Goal: Task Accomplishment & Management: Use online tool/utility

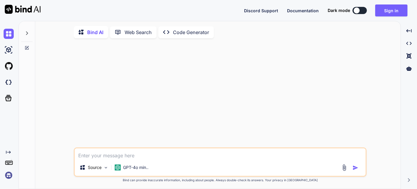
type textarea "x"
click at [102, 106] on div at bounding box center [220, 95] width 291 height 104
click at [11, 83] on img at bounding box center [9, 82] width 10 height 10
click at [392, 12] on button "Sign in" at bounding box center [391, 10] width 32 height 12
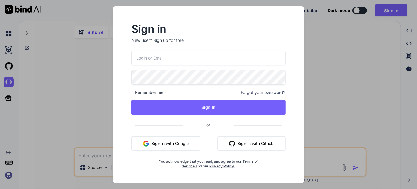
click at [156, 61] on input "email" at bounding box center [208, 57] width 154 height 15
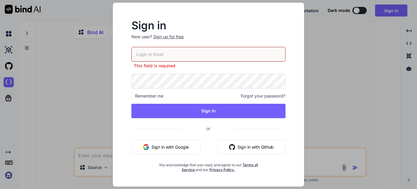
type input "eric.lin2231@gmail.com"
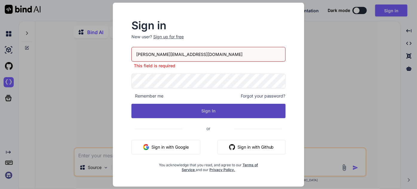
click at [178, 109] on button "Sign In" at bounding box center [208, 111] width 154 height 14
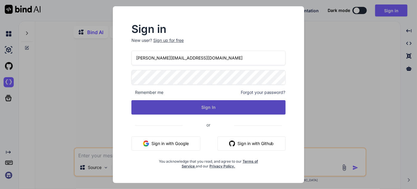
click at [194, 105] on button "Sign In" at bounding box center [208, 107] width 154 height 14
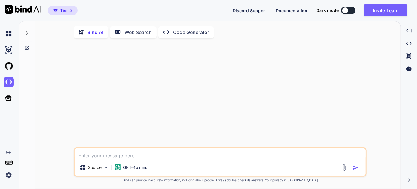
click at [9, 174] on img at bounding box center [9, 175] width 10 height 10
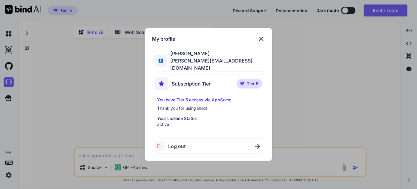
click at [49, 140] on div "My profile Eric Lin eric.lin2231@gmail.com Subscription Tier Tier 5 You have Ti…" at bounding box center [208, 94] width 417 height 189
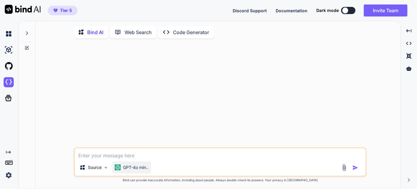
click at [133, 169] on p "GPT-4o min.." at bounding box center [135, 167] width 25 height 6
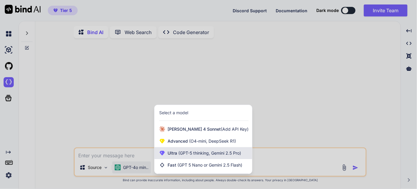
click at [175, 154] on span "Ultra (GPT-5 thinking, Gemini 2.5 Pro)" at bounding box center [204, 153] width 73 height 6
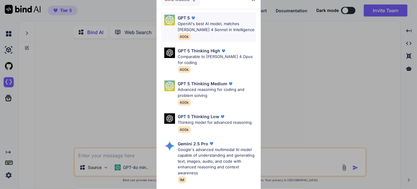
click at [191, 34] on div "GPT 5 OpenAI's best AI model, matches Claude 4 Sonnet in Intelligence 400k" at bounding box center [217, 27] width 78 height 25
type textarea "x"
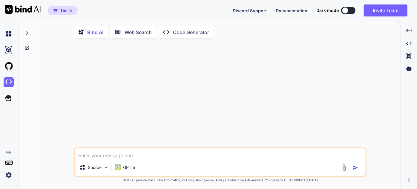
click at [165, 123] on div at bounding box center [220, 95] width 291 height 104
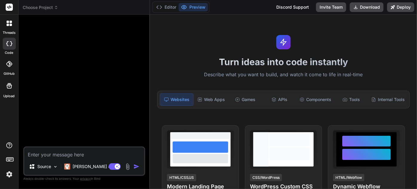
click at [44, 4] on span "Choose Project" at bounding box center [41, 7] width 36 height 6
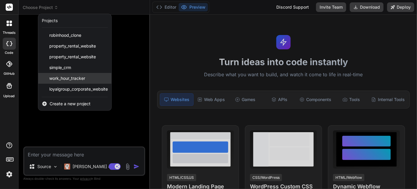
click at [84, 79] on span "work_hour_tracker" at bounding box center [67, 78] width 36 height 6
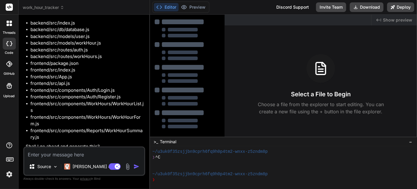
type textarea "x"
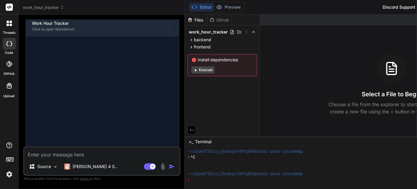
scroll to position [291, 0]
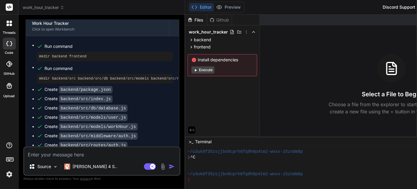
click at [13, 122] on div "threads code GitHub Upload" at bounding box center [9, 94] width 19 height 189
click at [5, 172] on img at bounding box center [9, 174] width 10 height 10
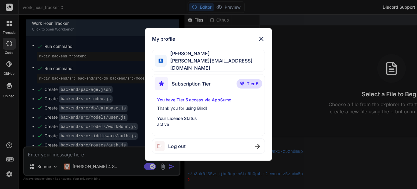
click at [5, 173] on div "My profile [PERSON_NAME] [PERSON_NAME][EMAIL_ADDRESS][DOMAIN_NAME] Subscription…" at bounding box center [208, 94] width 417 height 189
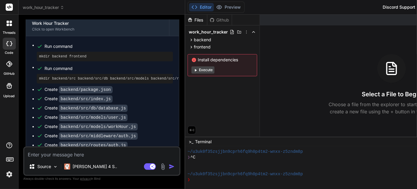
click at [54, 6] on span "work_hour_tracker" at bounding box center [44, 7] width 42 height 6
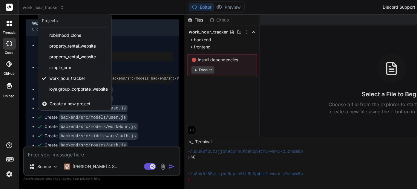
click at [56, 7] on div at bounding box center [208, 94] width 417 height 189
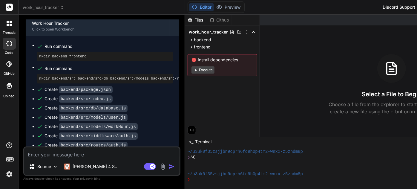
drag, startPoint x: 45, startPoint y: 8, endPoint x: 80, endPoint y: 4, distance: 35.2
click at [80, 4] on header "work_hour_tracker Created with Pixso." at bounding box center [102, 7] width 167 height 15
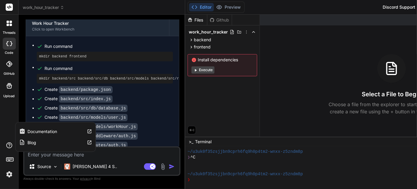
click at [29, 134] on label "Documentation" at bounding box center [43, 131] width 30 height 6
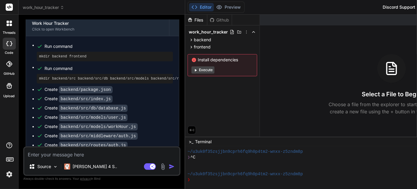
click at [44, 15] on p "Okay, I will generate the project based on the plan." at bounding box center [102, 11] width 153 height 7
click at [198, 6] on button "Editor" at bounding box center [201, 7] width 25 height 8
click at [59, 9] on span "work_hour_tracker" at bounding box center [44, 7] width 42 height 6
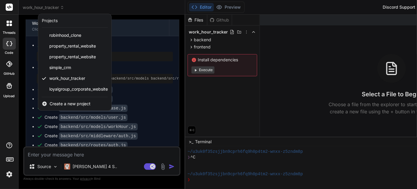
drag, startPoint x: 61, startPoint y: 79, endPoint x: 5, endPoint y: 125, distance: 71.7
click at [5, 125] on div "threads code GitHub Upload" at bounding box center [9, 94] width 19 height 189
click at [8, 160] on icon at bounding box center [10, 159] width 8 height 8
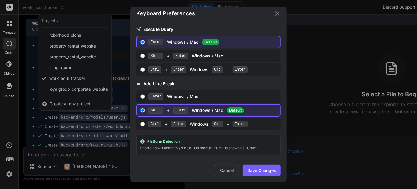
click at [8, 158] on div "Keyboard Preferences Execute Query Enter Windows / Mac Default Shift + Enter Wi…" at bounding box center [208, 94] width 417 height 189
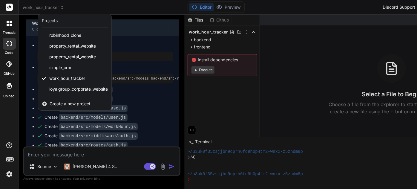
click at [9, 174] on img at bounding box center [9, 174] width 10 height 10
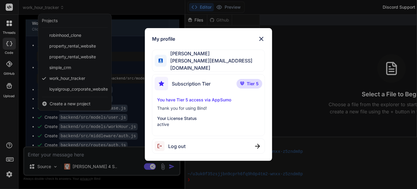
click at [8, 174] on div "My profile [PERSON_NAME] [PERSON_NAME][EMAIL_ADDRESS][DOMAIN_NAME] Subscription…" at bounding box center [208, 94] width 417 height 189
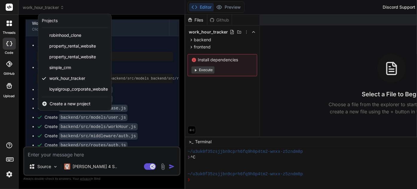
click at [11, 29] on div at bounding box center [9, 23] width 13 height 13
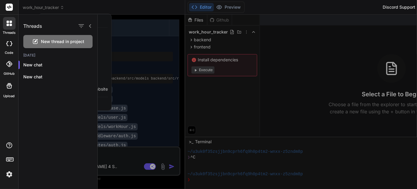
click at [11, 29] on div at bounding box center [9, 23] width 13 height 13
click at [0, 127] on div "threads code GitHub Upload" at bounding box center [9, 94] width 19 height 189
click at [116, 57] on div at bounding box center [257, 102] width 319 height 174
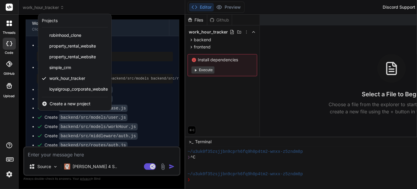
click at [69, 20] on div "Projects" at bounding box center [75, 21] width 66 height 6
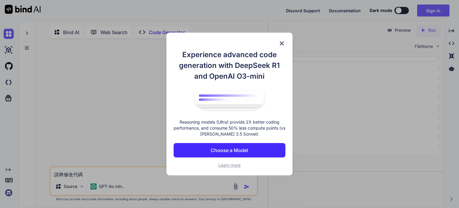
click at [281, 41] on img at bounding box center [281, 43] width 7 height 7
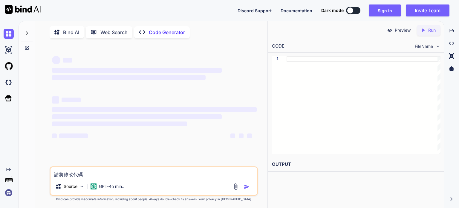
type textarea "x"
